Goal: Information Seeking & Learning: Compare options

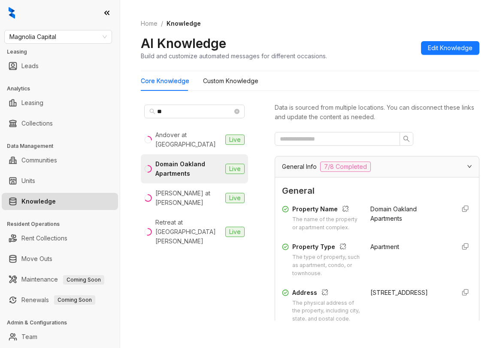
scroll to position [95, 0]
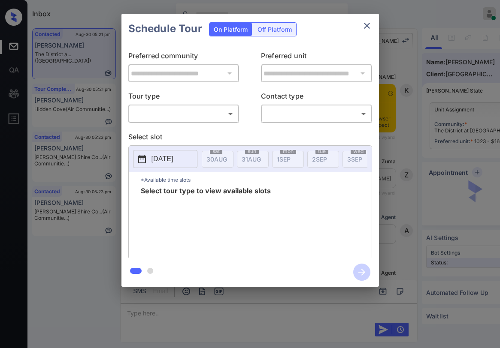
scroll to position [1075, 0]
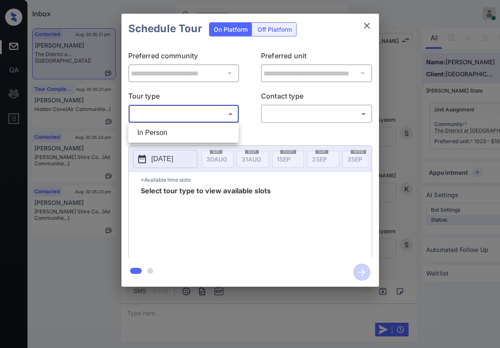
click at [197, 112] on body "Inbox Paolo Gabriel Online Set yourself offline Set yourself on break Profile S…" at bounding box center [250, 174] width 500 height 348
click at [189, 127] on li "In Person" at bounding box center [183, 132] width 106 height 15
type input "********"
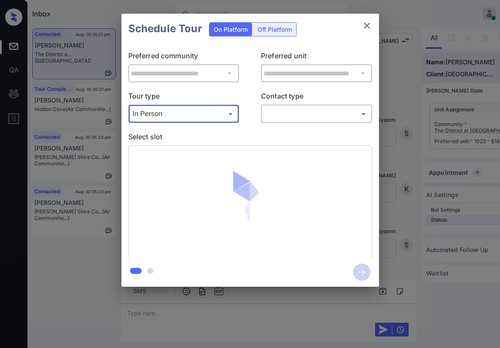
click at [313, 119] on body "Inbox Paolo Gabriel Online Set yourself offline Set yourself on break Profile S…" at bounding box center [250, 174] width 500 height 348
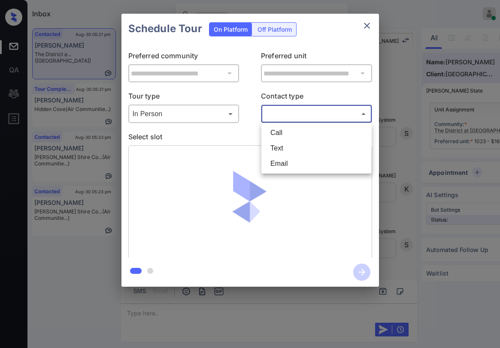
click at [299, 144] on li "Text" at bounding box center [316, 148] width 106 height 15
type input "****"
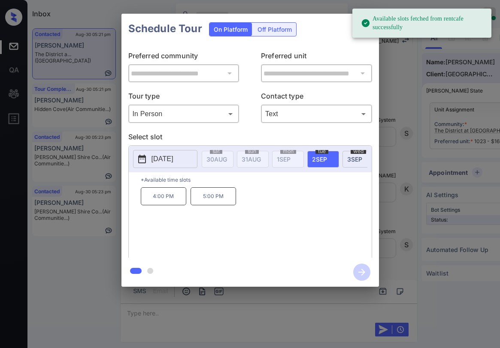
click at [316, 51] on div "**********" at bounding box center [249, 151] width 257 height 214
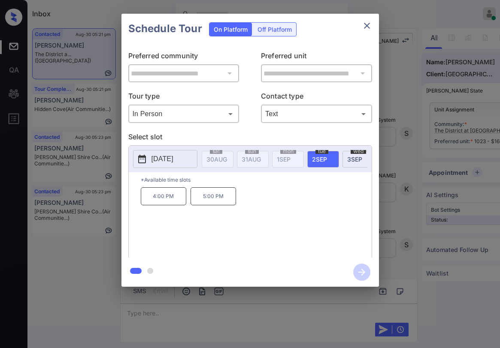
click at [364, 27] on icon "close" at bounding box center [366, 26] width 10 height 10
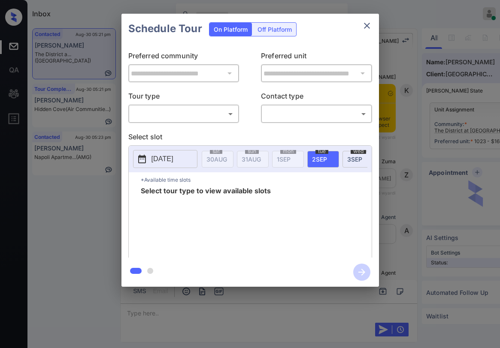
scroll to position [861, 0]
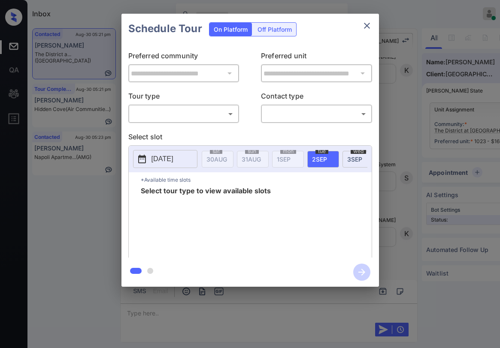
click at [211, 116] on body "Inbox Paolo Gabriel Online Set yourself offline Set yourself on break Profile S…" at bounding box center [250, 174] width 500 height 348
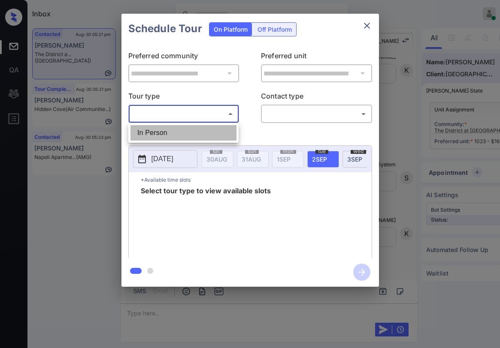
drag, startPoint x: 193, startPoint y: 126, endPoint x: 223, endPoint y: 129, distance: 29.4
click at [193, 126] on li "In Person" at bounding box center [183, 132] width 106 height 15
type input "********"
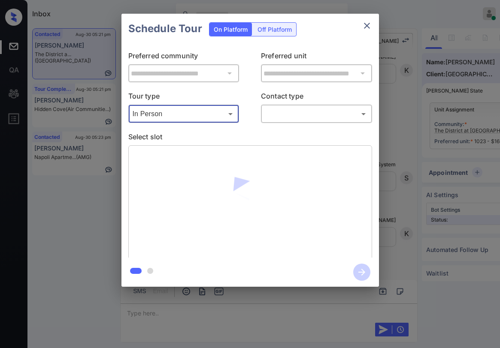
click at [279, 112] on body "Inbox Paolo Gabriel Online Set yourself offline Set yourself on break Profile S…" at bounding box center [250, 174] width 500 height 348
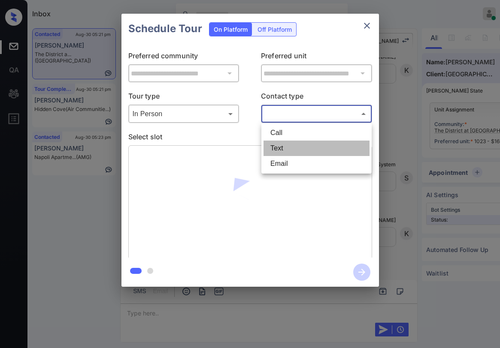
click at [282, 142] on li "Text" at bounding box center [316, 148] width 106 height 15
type input "****"
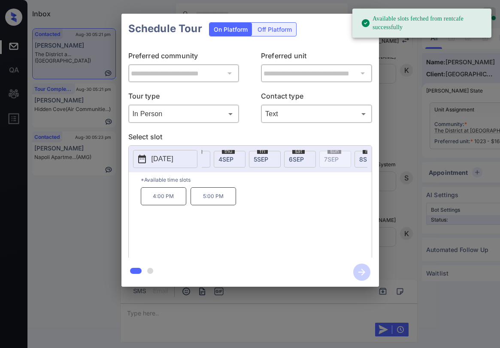
scroll to position [0, 170]
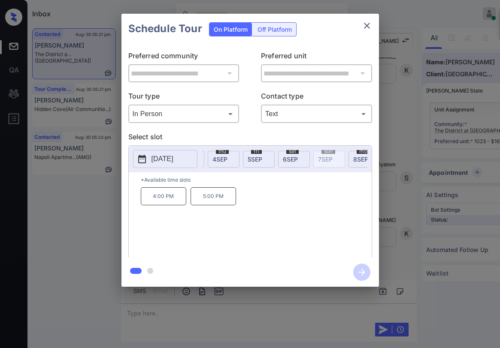
click at [57, 159] on span "6 SEP" at bounding box center [46, 159] width 21 height 7
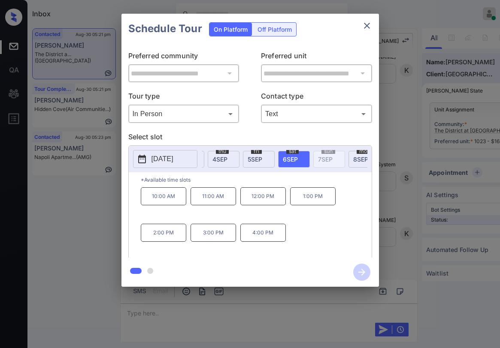
click at [275, 199] on p "12:00 PM" at bounding box center [262, 196] width 45 height 18
click at [364, 272] on icon "button" at bounding box center [361, 272] width 7 height 7
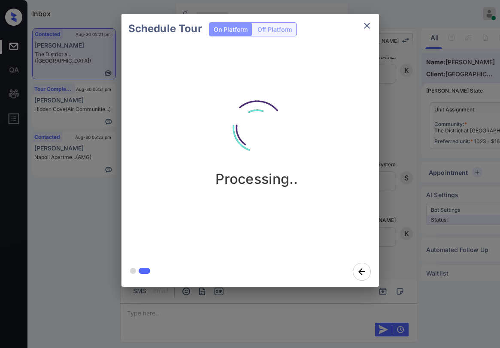
click at [417, 39] on div "Schedule Tour On Platform Off Platform Processing.." at bounding box center [250, 150] width 500 height 301
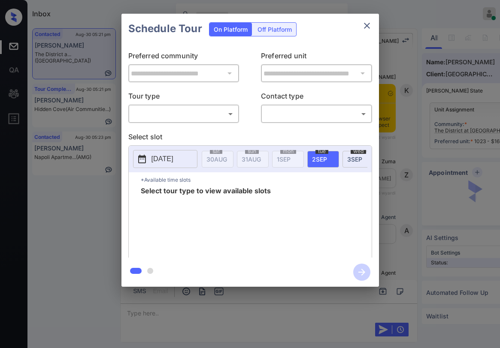
scroll to position [1131, 0]
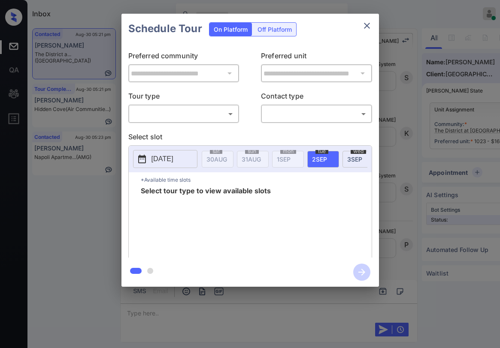
click at [172, 114] on body "Inbox Paolo Gabriel Online Set yourself offline Set yourself on break Profile S…" at bounding box center [250, 174] width 500 height 348
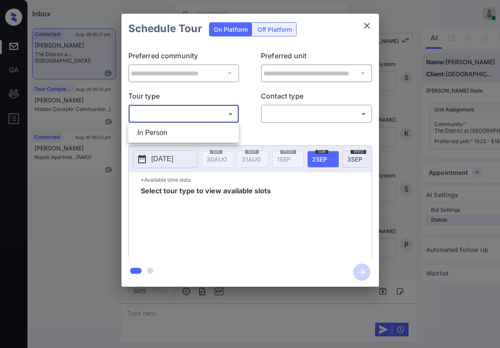
click at [170, 130] on li "In Person" at bounding box center [183, 132] width 106 height 15
type input "********"
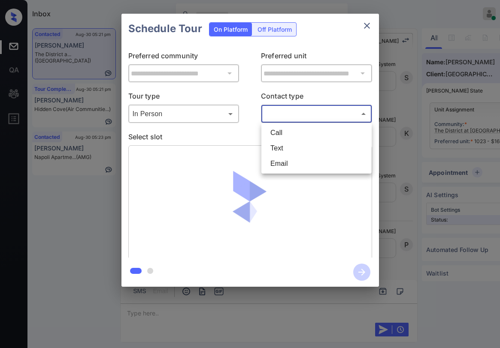
drag, startPoint x: 287, startPoint y: 120, endPoint x: 294, endPoint y: 121, distance: 7.1
click at [289, 120] on body "Inbox Paolo Gabriel Online Set yourself offline Set yourself on break Profile S…" at bounding box center [250, 174] width 500 height 348
click at [291, 149] on li "Text" at bounding box center [316, 148] width 106 height 15
type input "****"
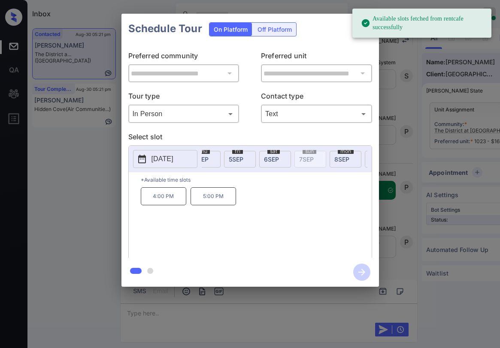
scroll to position [1244, 0]
click at [38, 159] on span "6 SEP" at bounding box center [28, 159] width 21 height 7
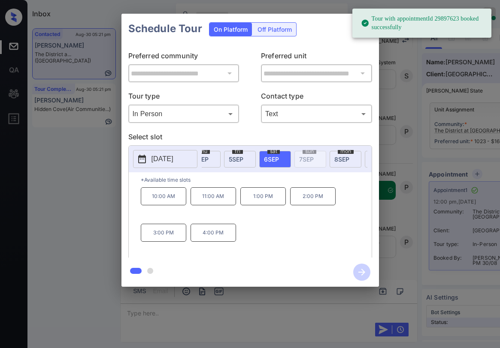
click at [342, 24] on div "Schedule Tour On Platform Off Platform" at bounding box center [249, 29] width 257 height 30
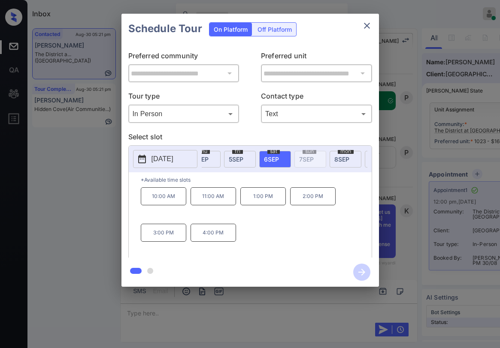
scroll to position [1340, 0]
click at [367, 27] on icon "close" at bounding box center [366, 26] width 10 height 10
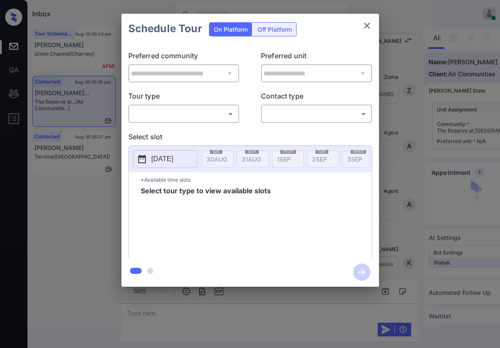
scroll to position [4025, 0]
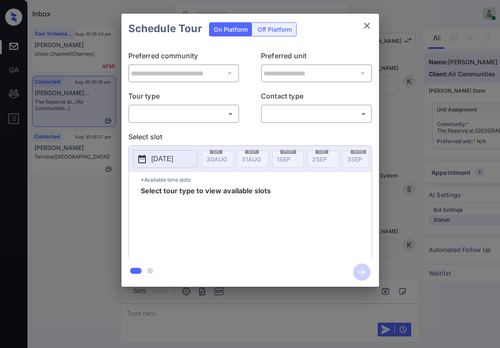
click at [205, 111] on body "Inbox [PERSON_NAME] Online Set yourself offline Set yourself on break Profile S…" at bounding box center [250, 174] width 500 height 348
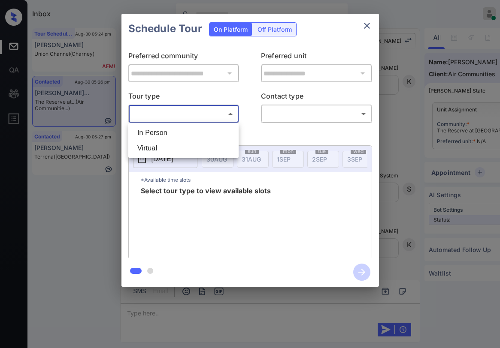
click at [184, 131] on li "In Person" at bounding box center [183, 132] width 106 height 15
type input "********"
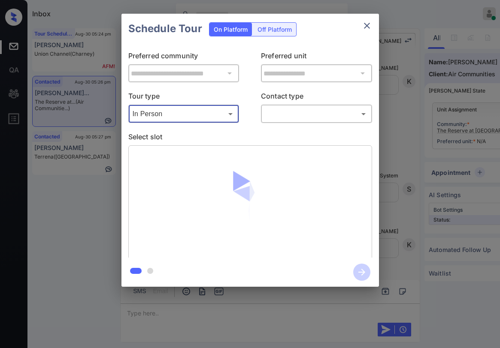
click at [275, 120] on body "Inbox [PERSON_NAME] Online Set yourself offline Set yourself on break Profile S…" at bounding box center [250, 174] width 500 height 348
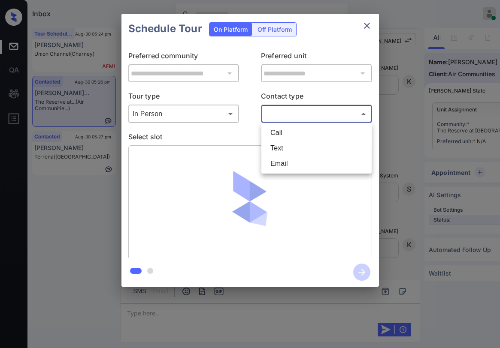
click at [278, 146] on li "Text" at bounding box center [316, 148] width 106 height 15
type input "****"
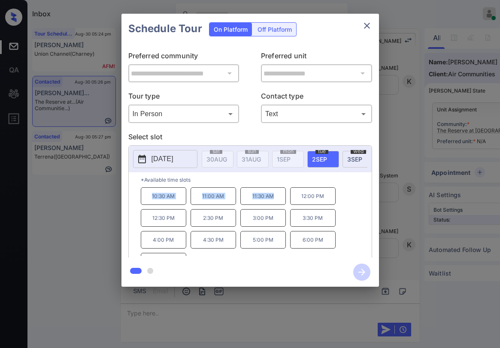
drag, startPoint x: 150, startPoint y: 199, endPoint x: 280, endPoint y: 206, distance: 131.0
click at [280, 206] on div "10:30 AM 11:00 AM 11:30 AM 12:00 PM 12:30 PM 2:30 PM 3:00 PM 3:30 PM 4:00 PM 4:…" at bounding box center [256, 221] width 231 height 69
copy div "10:30 AM 11:00 AM 11:30 AM"
click at [371, 25] on icon "close" at bounding box center [366, 26] width 10 height 10
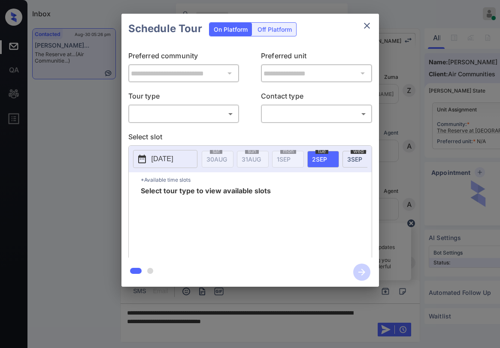
scroll to position [4025, 0]
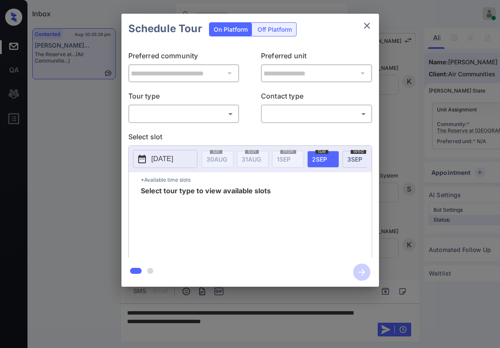
click at [183, 113] on body "Inbox [PERSON_NAME] Online Set yourself offline Set yourself on break Profile S…" at bounding box center [250, 174] width 500 height 348
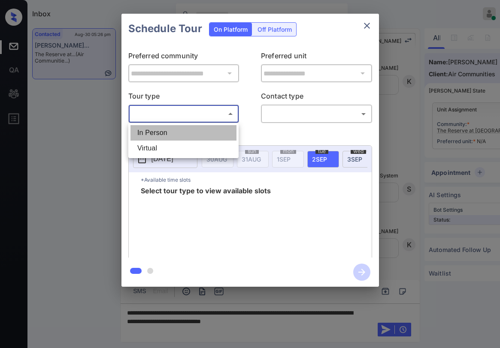
click at [174, 128] on li "In Person" at bounding box center [183, 132] width 106 height 15
type input "********"
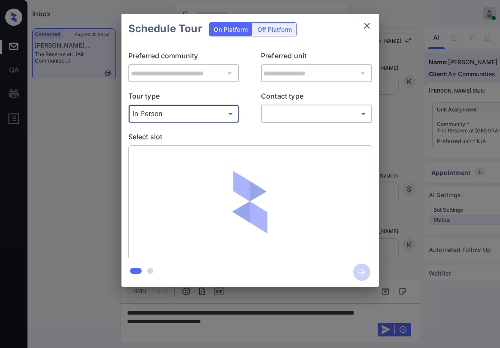
click at [271, 117] on body "Inbox Paolo Gabriel Online Set yourself offline Set yourself on break Profile S…" at bounding box center [250, 174] width 500 height 348
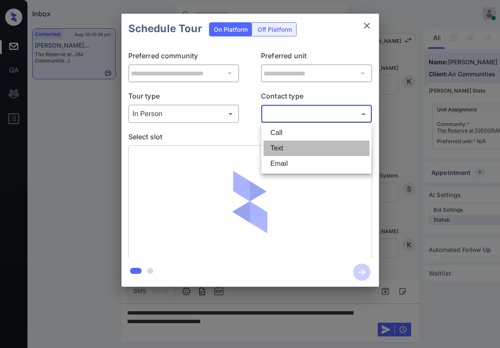
click at [282, 144] on li "Text" at bounding box center [316, 148] width 106 height 15
type input "****"
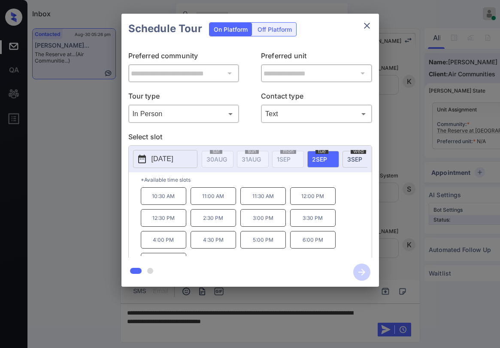
click at [258, 322] on div at bounding box center [250, 174] width 500 height 348
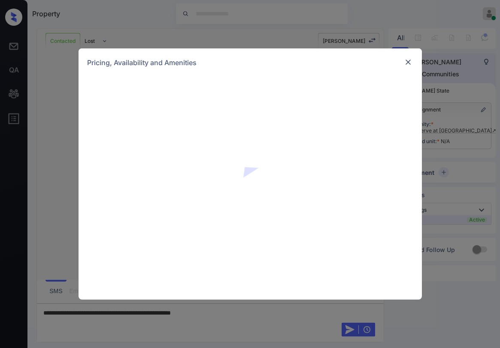
scroll to position [2173, 0]
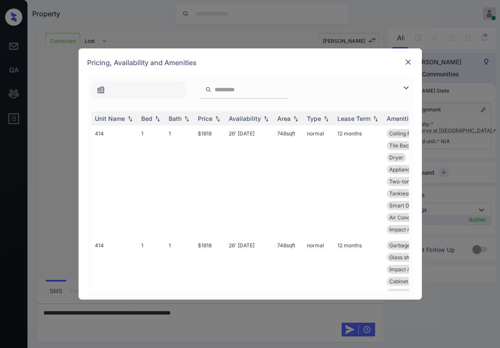
click at [409, 88] on img at bounding box center [406, 88] width 10 height 10
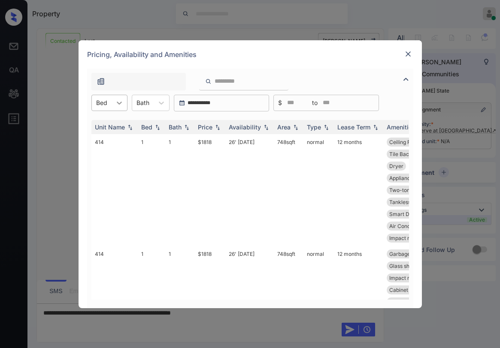
click at [116, 104] on icon at bounding box center [119, 103] width 9 height 9
click at [410, 55] on img at bounding box center [408, 54] width 9 height 9
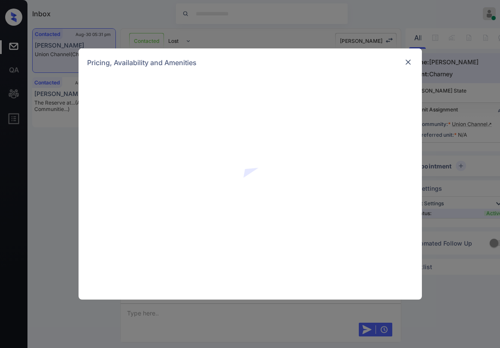
scroll to position [872, 0]
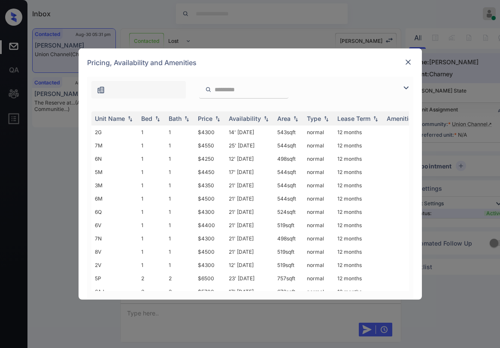
click at [406, 90] on img at bounding box center [406, 88] width 10 height 10
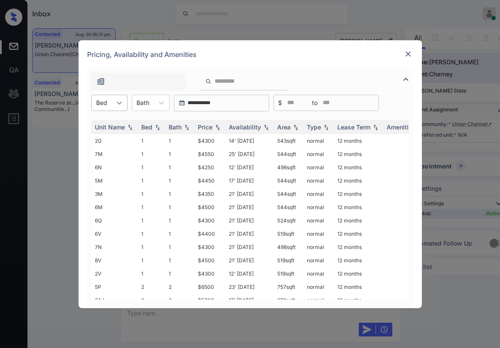
click at [121, 105] on icon at bounding box center [119, 103] width 9 height 9
click at [110, 127] on div "1" at bounding box center [109, 123] width 36 height 15
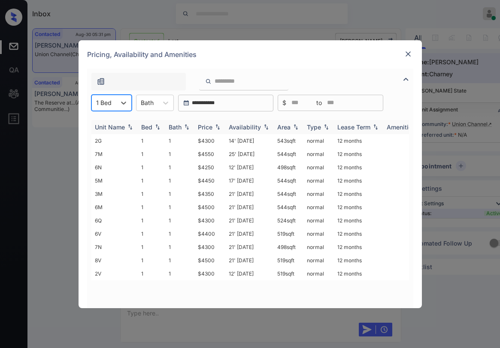
click at [208, 125] on div "Price" at bounding box center [205, 127] width 15 height 7
click at [209, 127] on div "Price" at bounding box center [205, 127] width 15 height 7
click at [210, 127] on div "Price" at bounding box center [205, 127] width 15 height 7
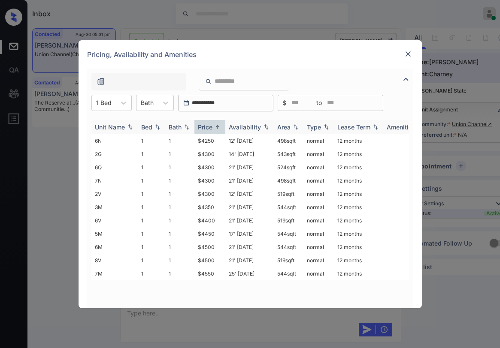
click at [210, 127] on div "Price" at bounding box center [205, 127] width 15 height 7
click at [214, 142] on td "$4250" at bounding box center [209, 140] width 31 height 13
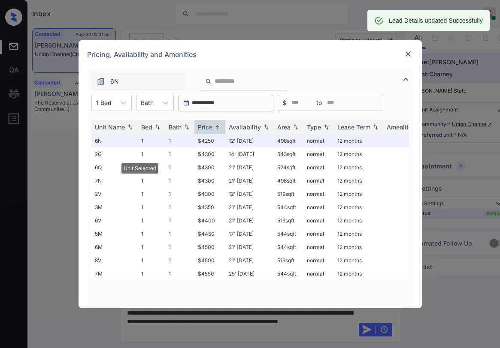
click at [403, 60] on div at bounding box center [408, 54] width 10 height 11
click at [407, 56] on img at bounding box center [408, 54] width 9 height 9
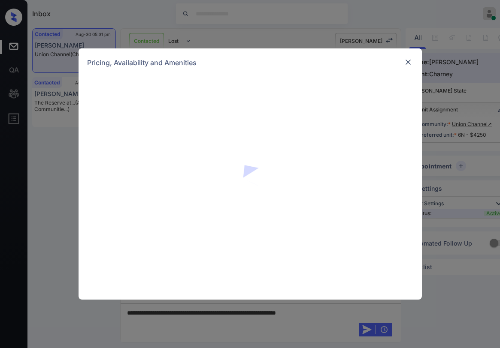
scroll to position [872, 0]
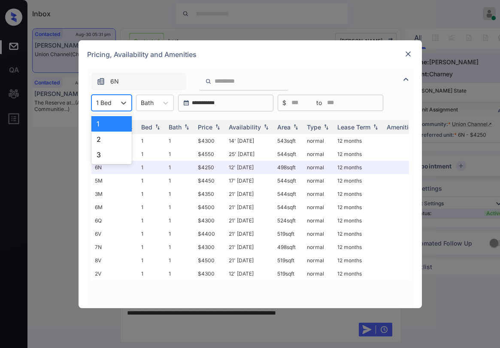
click at [115, 107] on div "1 Bed" at bounding box center [104, 102] width 24 height 12
click at [94, 142] on div "2" at bounding box center [111, 139] width 40 height 15
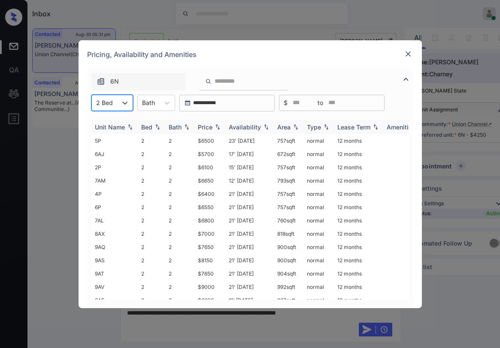
click at [211, 131] on th "Price" at bounding box center [209, 127] width 31 height 14
click at [209, 128] on div "Price" at bounding box center [205, 127] width 15 height 7
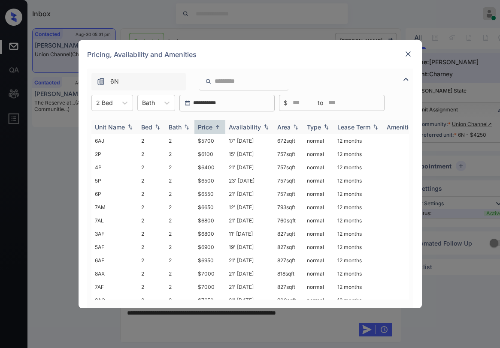
click at [209, 128] on div "Price" at bounding box center [205, 127] width 15 height 7
click at [207, 142] on td "$5700" at bounding box center [209, 140] width 31 height 13
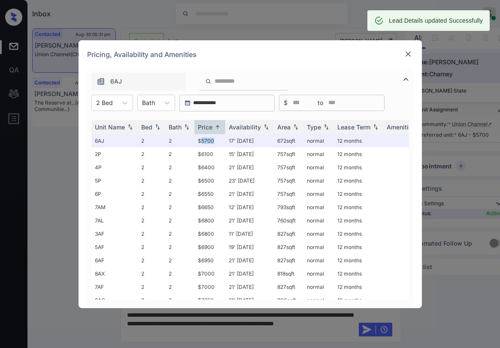
click at [407, 51] on img at bounding box center [408, 54] width 9 height 9
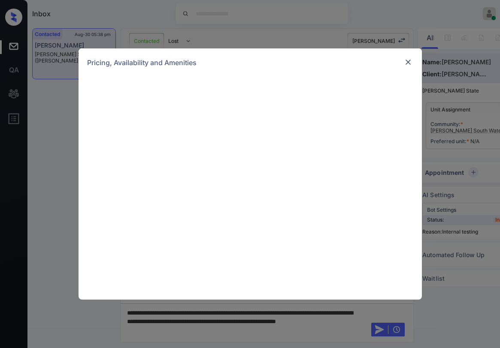
scroll to position [1437, 0]
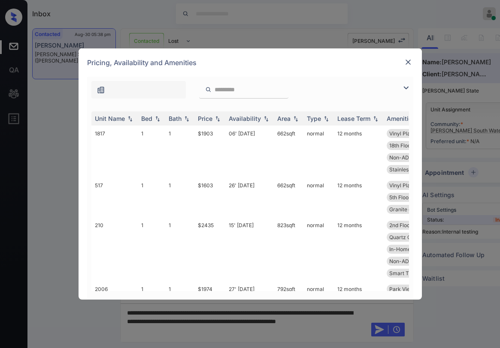
click at [405, 89] on img at bounding box center [406, 88] width 10 height 10
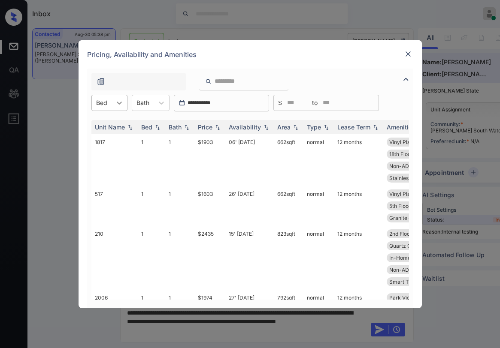
click at [117, 102] on icon at bounding box center [119, 103] width 5 height 3
click at [100, 154] on div "2" at bounding box center [109, 154] width 36 height 15
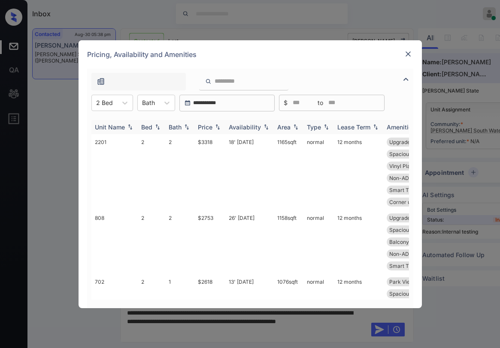
click at [207, 126] on div "Price" at bounding box center [205, 127] width 15 height 7
click at [208, 126] on div "Price" at bounding box center [205, 127] width 15 height 7
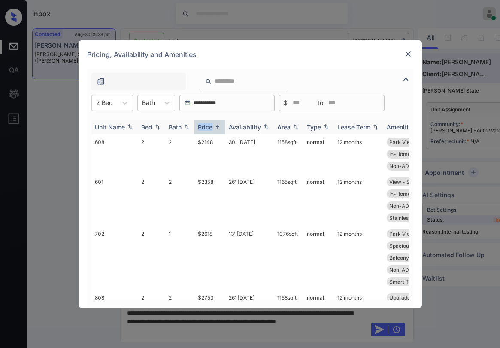
click at [206, 126] on div "Price" at bounding box center [205, 127] width 15 height 7
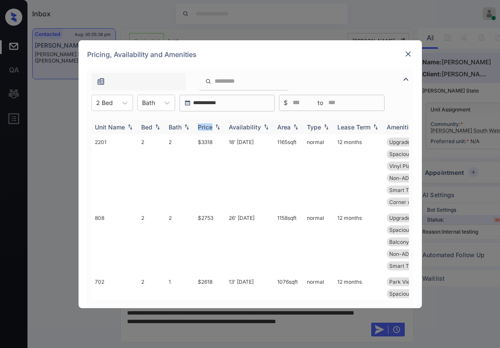
click at [206, 126] on div "Price" at bounding box center [205, 127] width 15 height 7
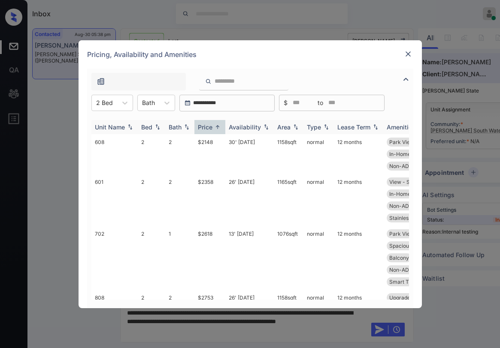
click at [206, 127] on div "Price" at bounding box center [205, 127] width 15 height 7
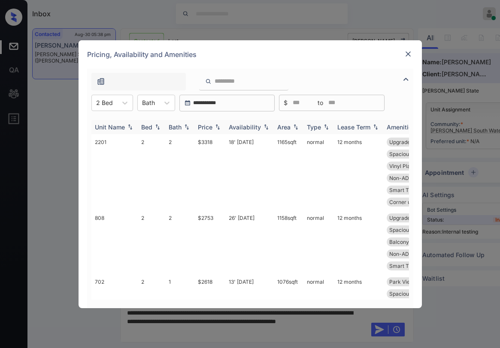
click at [206, 127] on div "Price" at bounding box center [205, 127] width 15 height 7
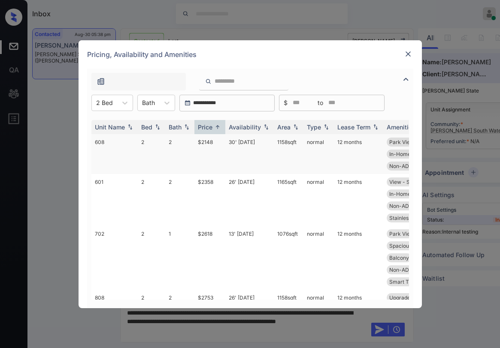
click at [207, 142] on td "$2148" at bounding box center [209, 154] width 31 height 40
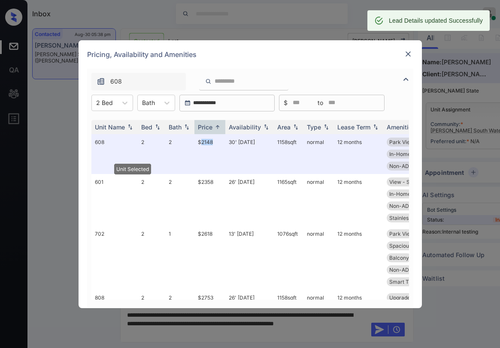
click at [410, 54] on img at bounding box center [408, 54] width 9 height 9
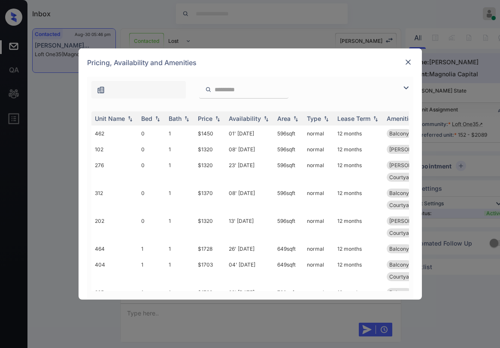
click at [405, 85] on img at bounding box center [406, 88] width 10 height 10
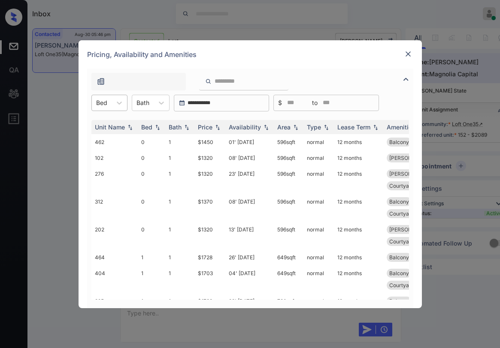
click at [108, 102] on div "Bed" at bounding box center [102, 102] width 20 height 12
click at [96, 154] on div "2" at bounding box center [109, 154] width 36 height 15
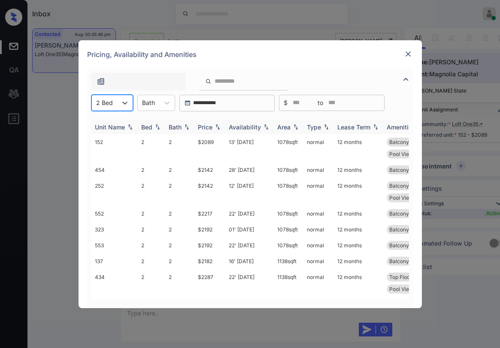
click at [211, 125] on div "Price" at bounding box center [205, 127] width 15 height 7
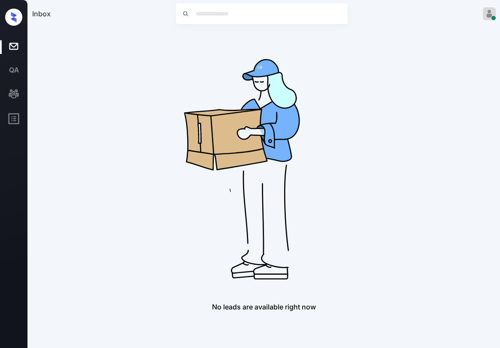
click at [219, 115] on img at bounding box center [264, 165] width 274 height 274
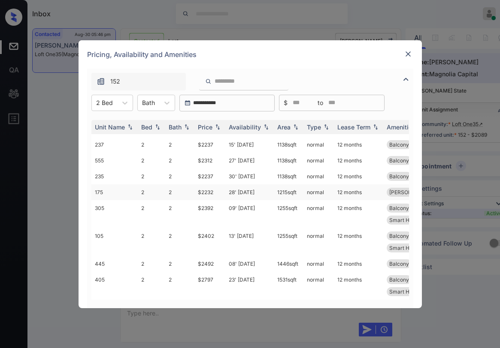
scroll to position [183, 0]
click at [412, 56] on img at bounding box center [408, 54] width 9 height 9
